Goal: Information Seeking & Learning: Understand process/instructions

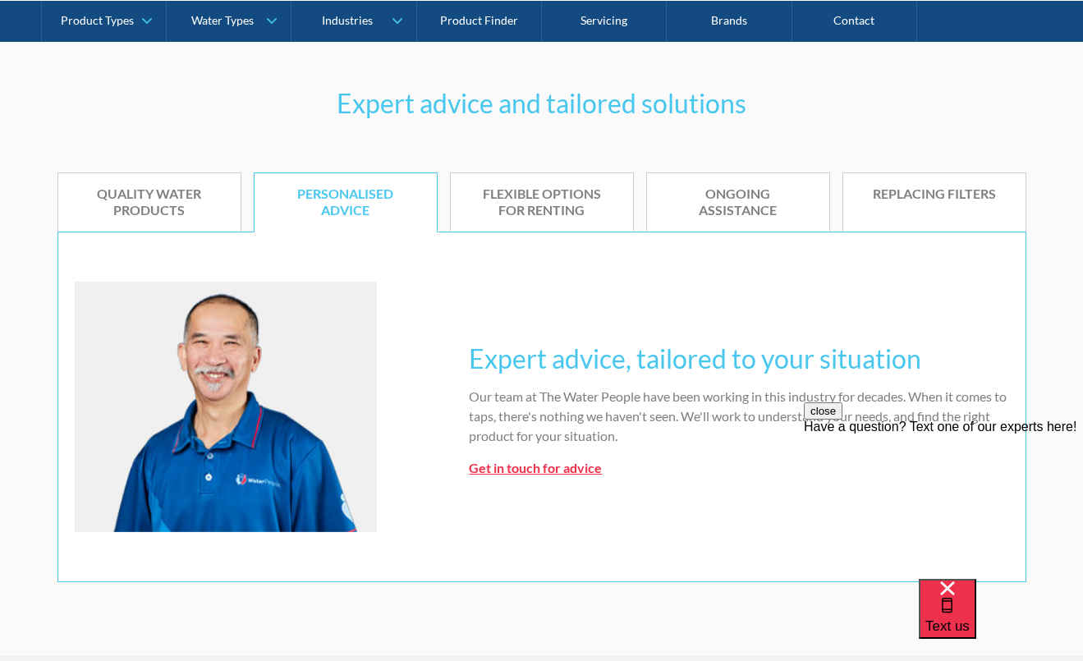
scroll to position [984, 0]
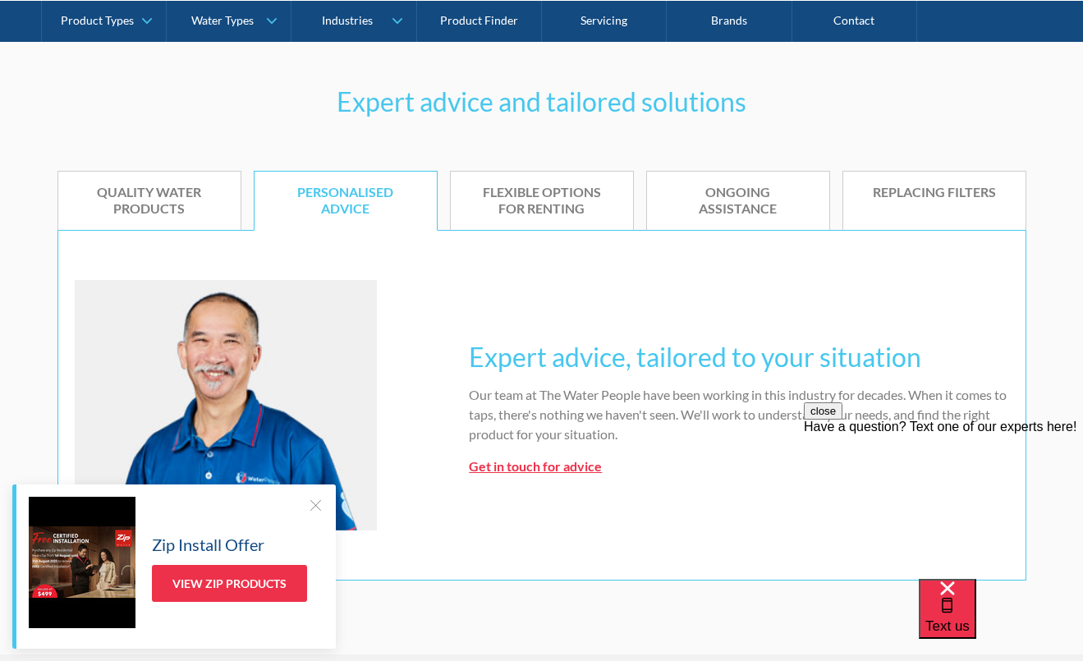
click at [322, 495] on div "Zip Install Offer View Zip Products" at bounding box center [173, 566] width 323 height 164
click at [317, 502] on div at bounding box center [315, 505] width 16 height 16
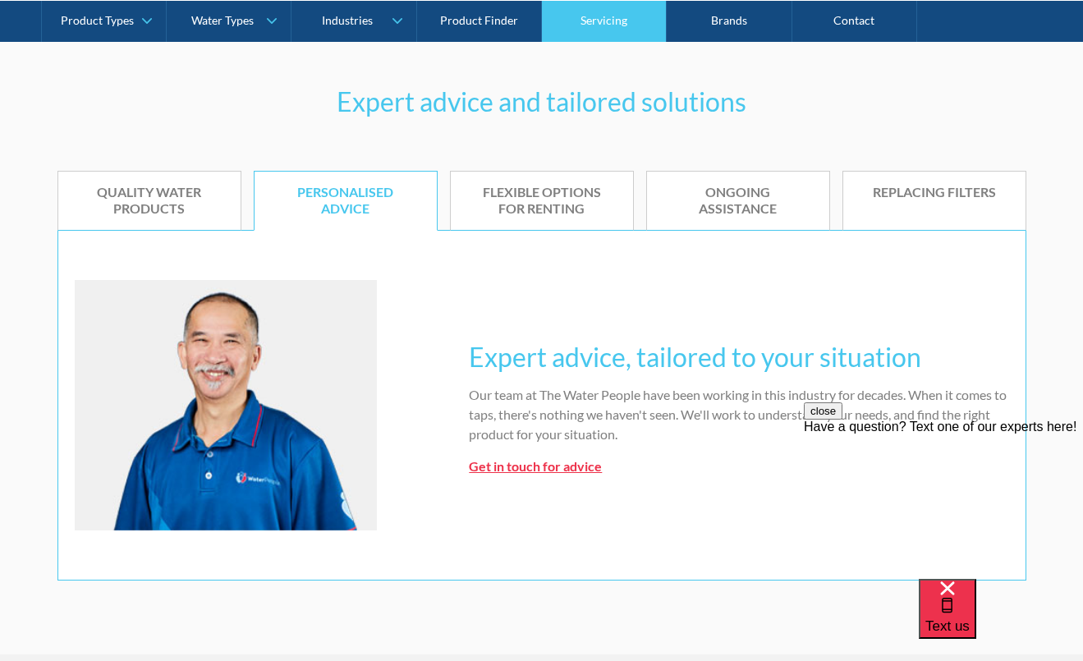
click at [621, 22] on link "Servicing" at bounding box center [604, 20] width 125 height 41
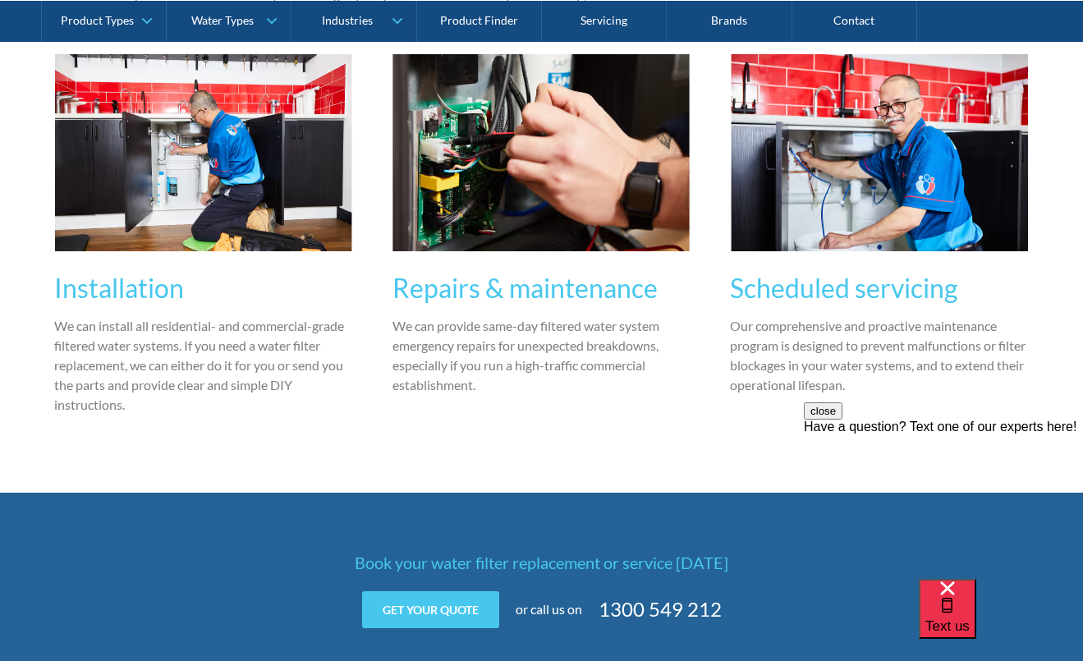
scroll to position [1888, 0]
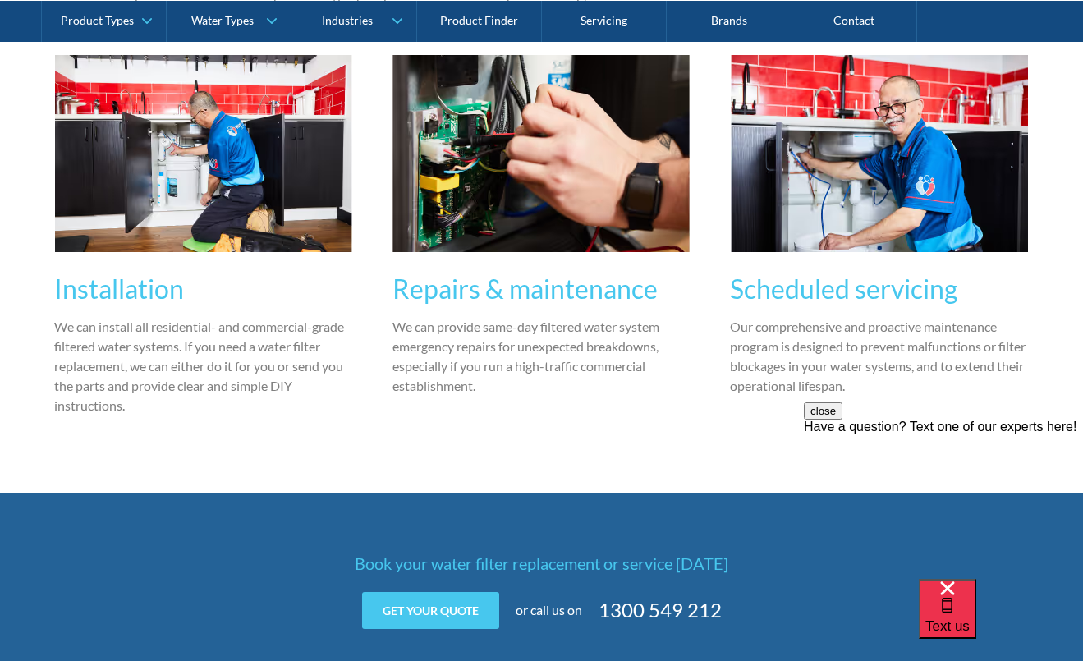
click at [961, 206] on img at bounding box center [879, 153] width 297 height 197
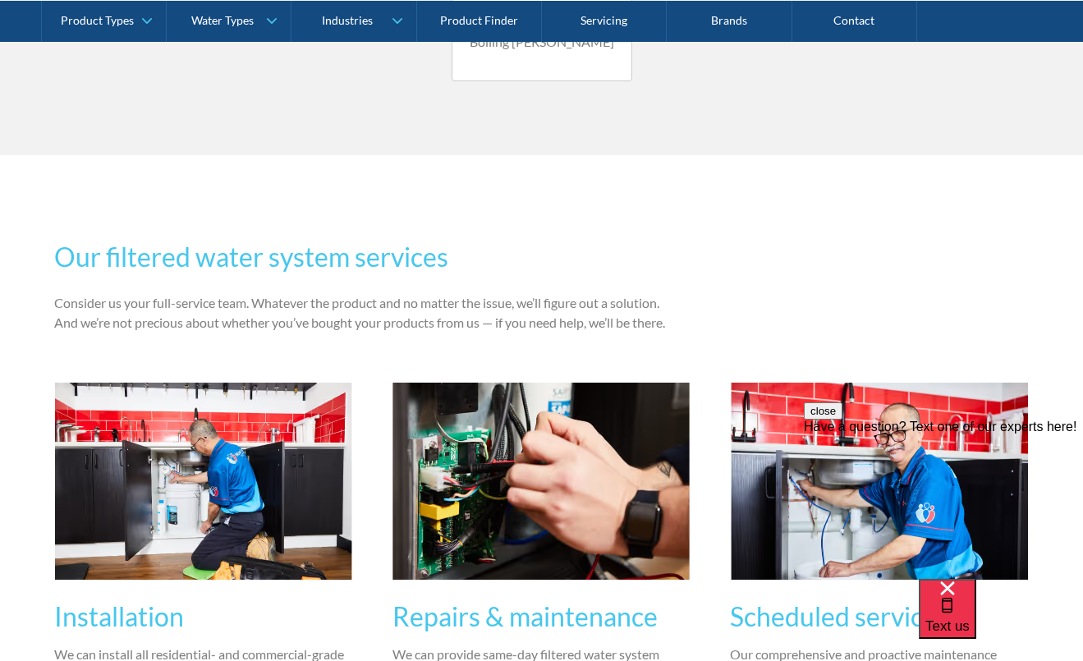
click at [795, 378] on div "Our filtered water system services Consider us your full-service team. Whatever…" at bounding box center [541, 488] width 975 height 534
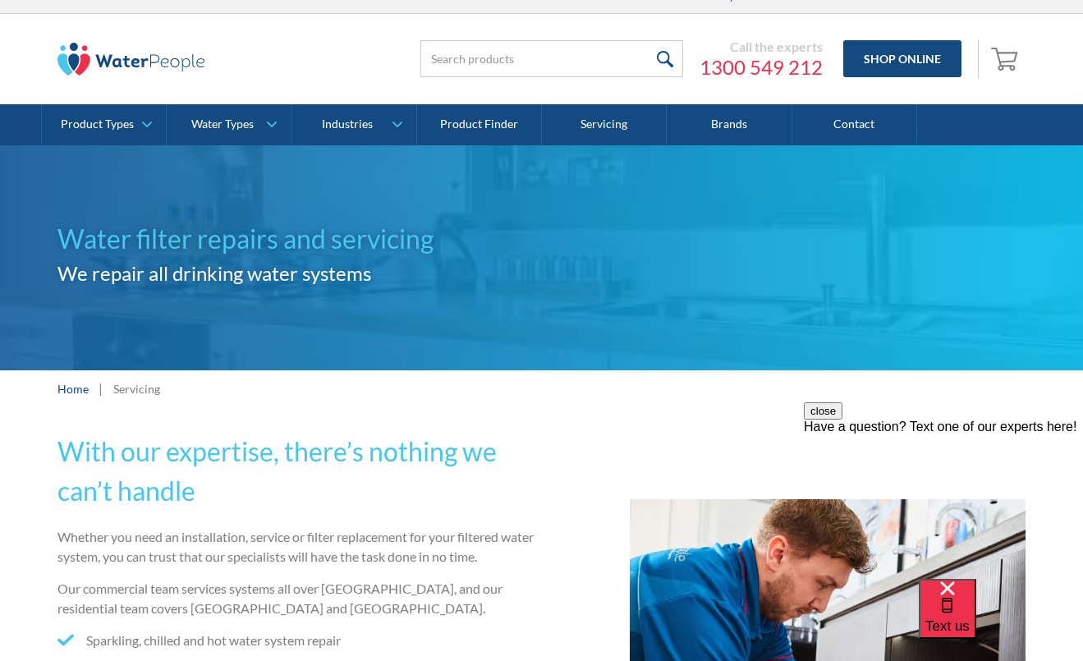
scroll to position [0, 0]
